Goal: Find specific page/section: Find specific page/section

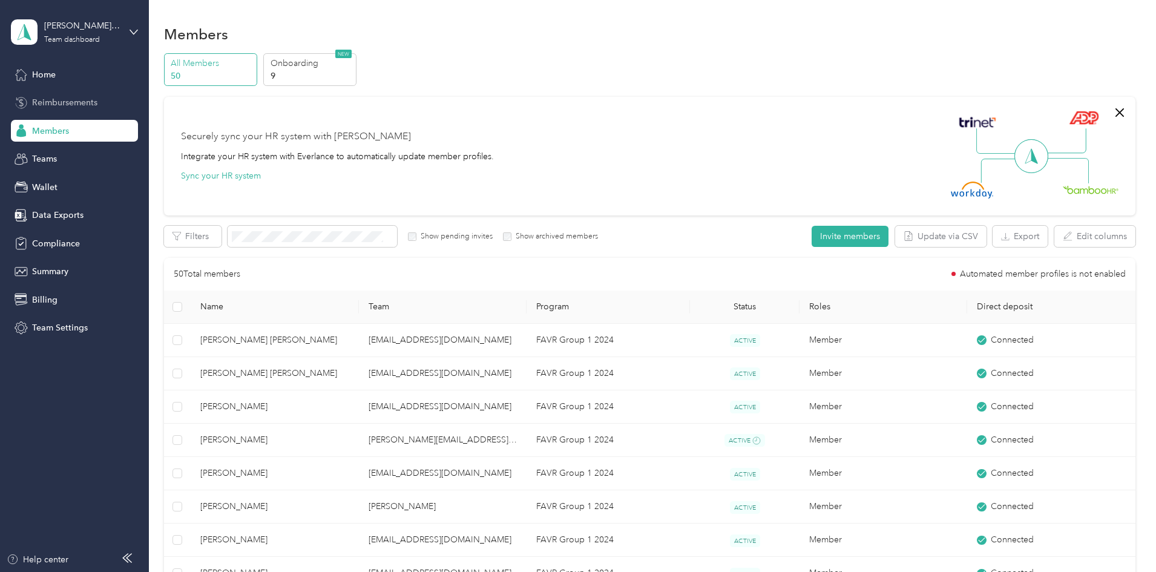
click at [71, 101] on span "Reimbursements" at bounding box center [64, 102] width 65 height 13
